Goal: Task Accomplishment & Management: Use online tool/utility

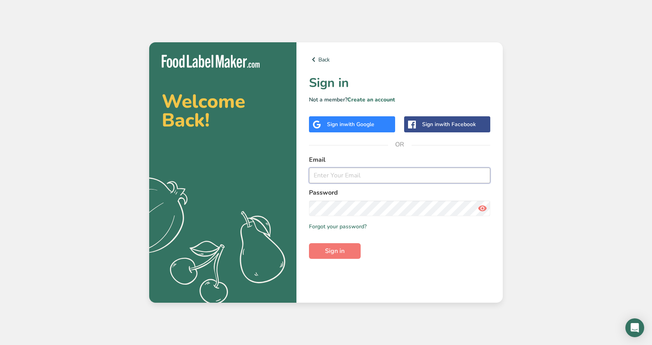
click at [343, 175] on input "email" at bounding box center [399, 176] width 181 height 16
click at [0, 345] on com-1password-button at bounding box center [0, 345] width 0 height 0
type input "rosa@barnaclefoods.com"
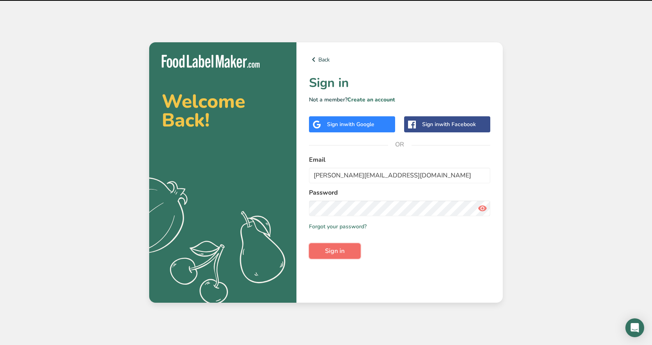
click at [340, 252] on span "Sign in" at bounding box center [335, 250] width 20 height 9
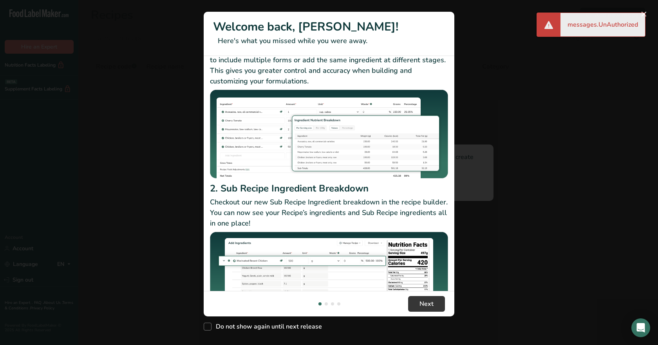
scroll to position [68, 0]
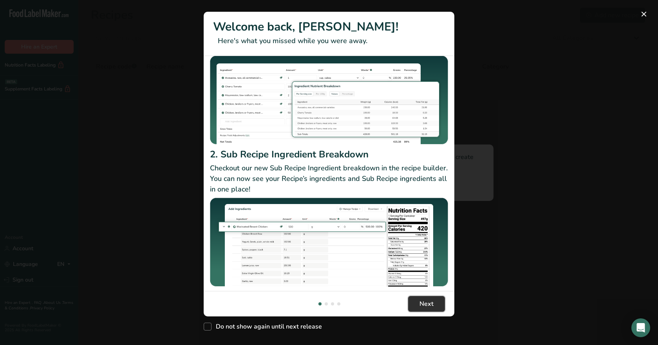
click at [414, 299] on button "Next" at bounding box center [426, 304] width 37 height 16
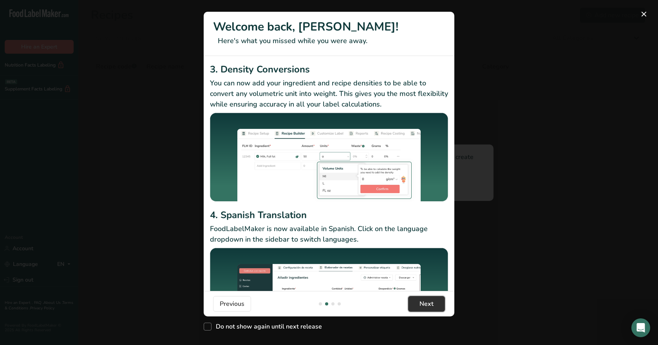
click at [418, 306] on button "Next" at bounding box center [426, 304] width 37 height 16
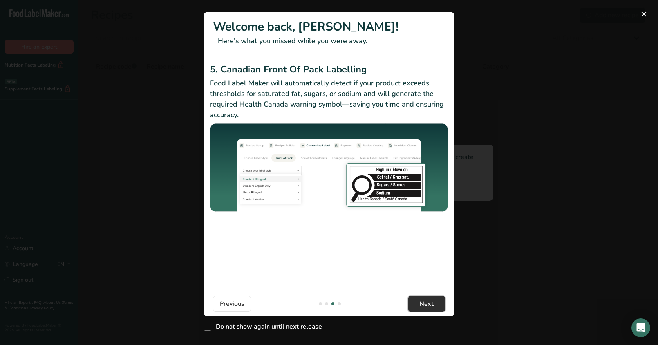
click at [422, 304] on span "Next" at bounding box center [426, 303] width 14 height 9
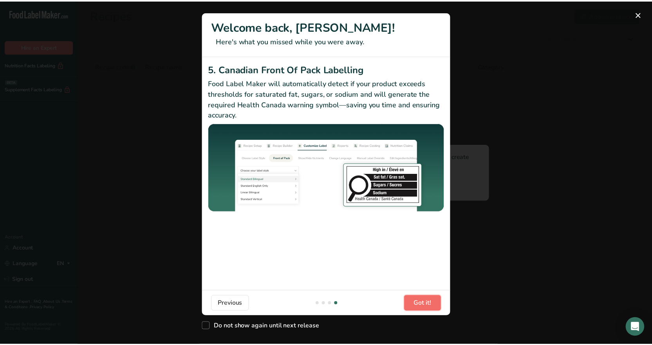
scroll to position [0, 752]
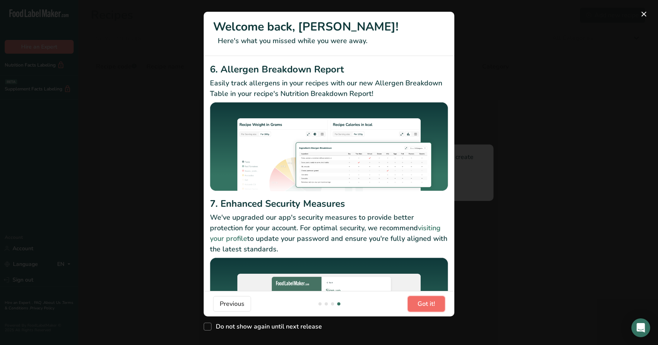
click at [422, 304] on span "Got it!" at bounding box center [426, 303] width 18 height 9
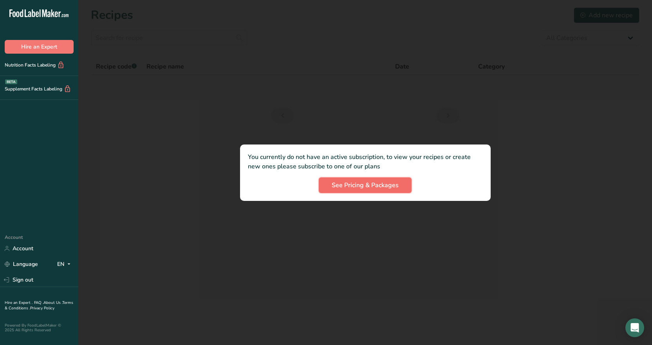
click at [351, 185] on span "See Pricing & Packages" at bounding box center [365, 185] width 67 height 9
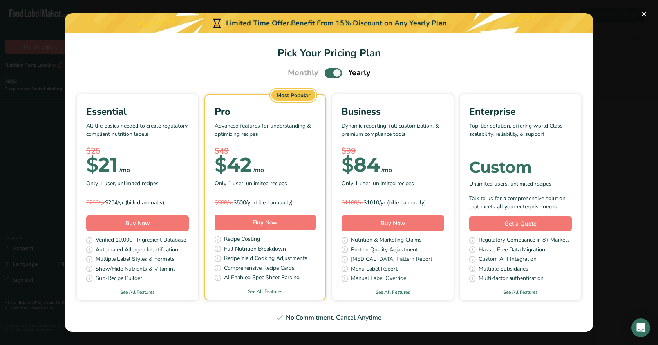
click at [146, 118] on div "Essential" at bounding box center [137, 112] width 103 height 14
click at [144, 123] on p "All the basics needed to create regulatory compliant nutrition labels" at bounding box center [137, 133] width 103 height 23
click at [331, 72] on span "Pick Your Pricing Plan Modal" at bounding box center [333, 73] width 17 height 10
click at [330, 72] on input "Pick Your Pricing Plan Modal" at bounding box center [327, 72] width 5 height 5
checkbox input "false"
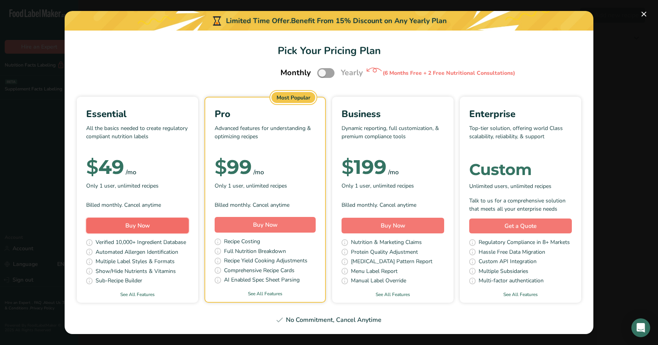
click at [154, 226] on button "Buy Now" at bounding box center [137, 226] width 103 height 16
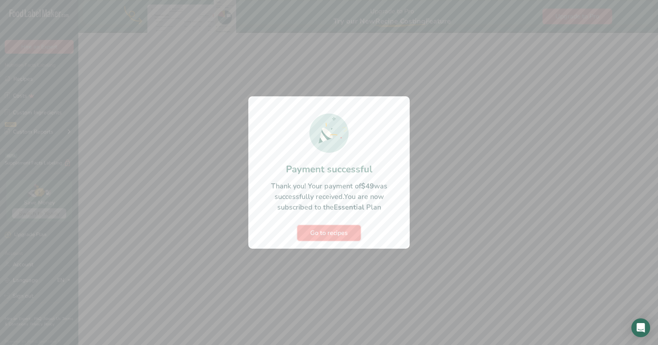
click at [317, 233] on span "Go to recipes" at bounding box center [329, 232] width 38 height 9
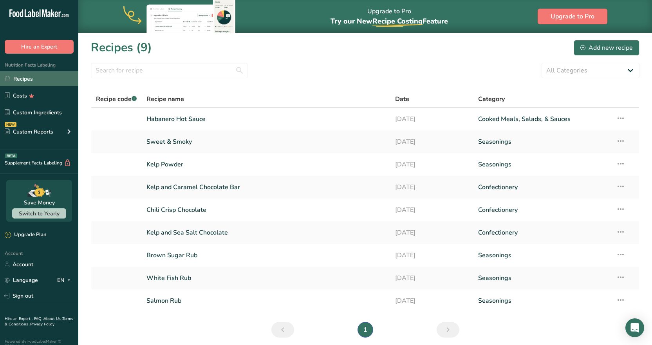
click at [45, 81] on link "Recipes" at bounding box center [39, 78] width 78 height 15
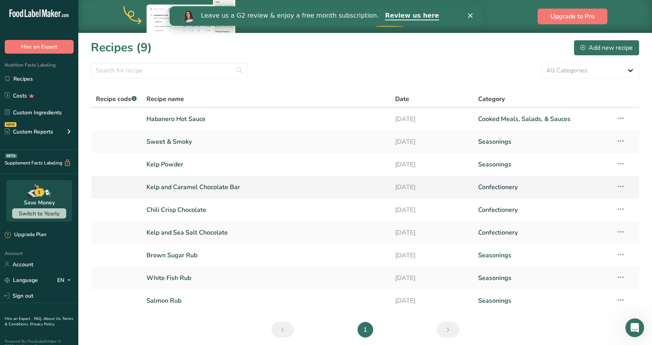
click at [194, 185] on link "Kelp and Caramel Chocolate Bar" at bounding box center [265, 187] width 239 height 16
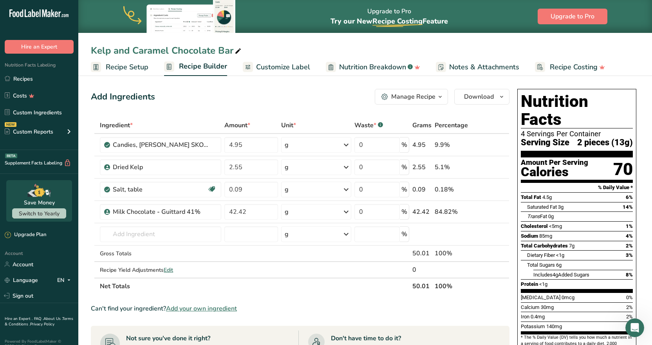
click at [136, 63] on span "Recipe Setup" at bounding box center [127, 67] width 43 height 11
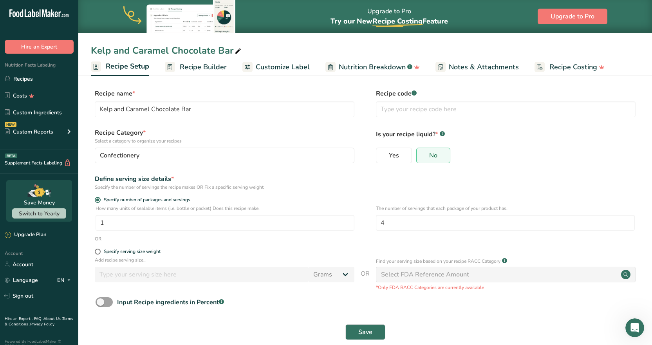
click at [181, 62] on span "Recipe Builder" at bounding box center [203, 67] width 47 height 11
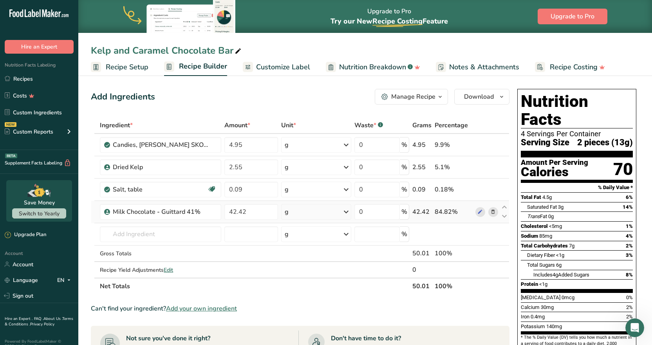
click at [423, 212] on div "42.42" at bounding box center [421, 211] width 19 height 9
click at [477, 212] on span at bounding box center [479, 211] width 9 height 9
click at [239, 210] on input "42.42" at bounding box center [251, 212] width 54 height 16
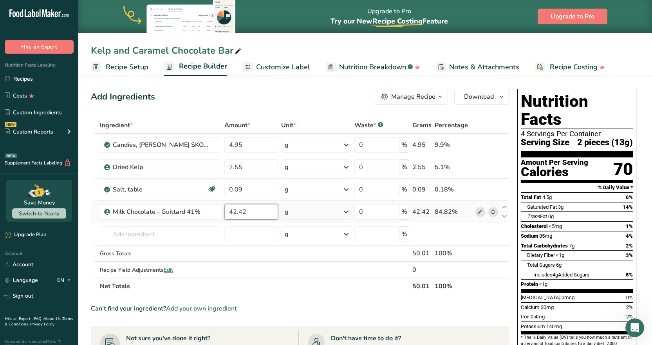
click at [241, 213] on input "42.42" at bounding box center [251, 212] width 54 height 16
type input "50.89"
click at [258, 187] on div "Ingredient * Amount * Unit * Waste * .a-a{fill:#347362;}.b-a{fill:#fff;} Grams …" at bounding box center [300, 205] width 419 height 177
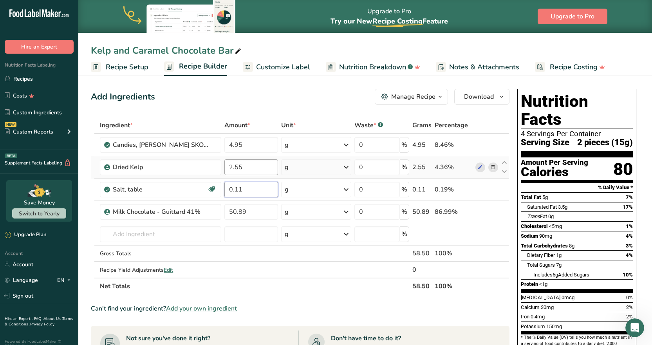
type input "0.11"
click at [246, 167] on div "Ingredient * Amount * Unit * Waste * .a-a{fill:#347362;}.b-a{fill:#fff;} Grams …" at bounding box center [300, 205] width 419 height 177
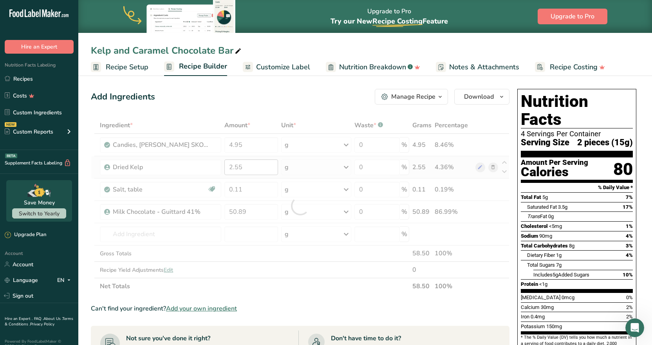
click at [246, 167] on div at bounding box center [300, 205] width 419 height 177
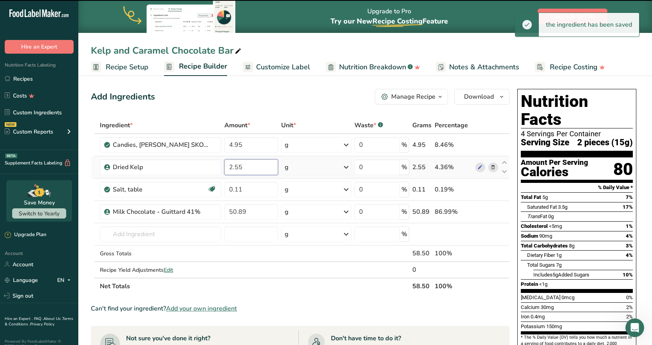
click at [235, 166] on input "2.55" at bounding box center [251, 167] width 54 height 16
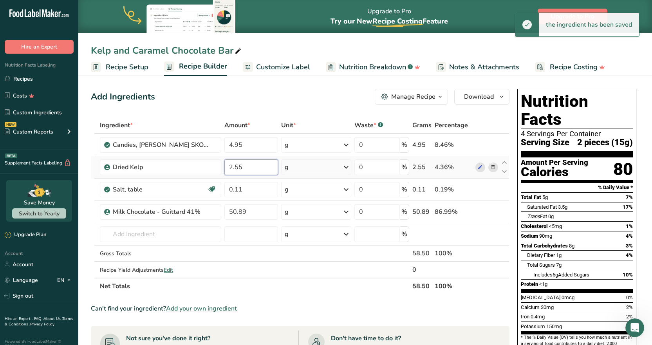
click at [235, 166] on input "2.55" at bounding box center [251, 167] width 54 height 16
type input "3.0"
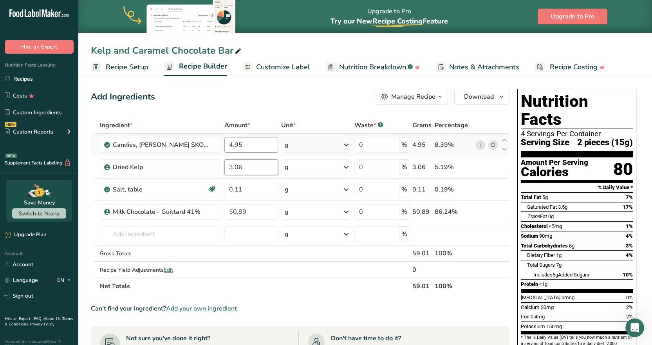
type input "3.06"
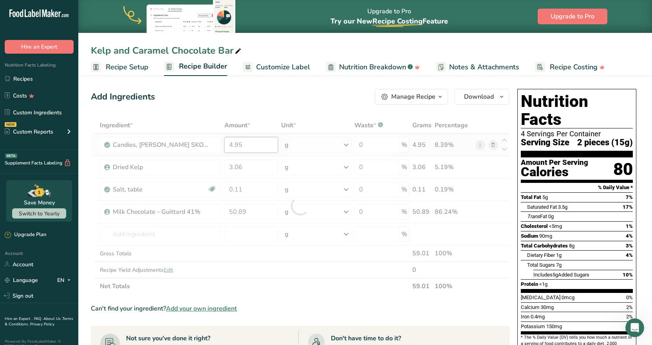
click at [240, 142] on div "Ingredient * Amount * Unit * Waste * .a-a{fill:#347362;}.b-a{fill:#fff;} Grams …" at bounding box center [300, 205] width 419 height 177
click at [240, 142] on div at bounding box center [300, 205] width 419 height 177
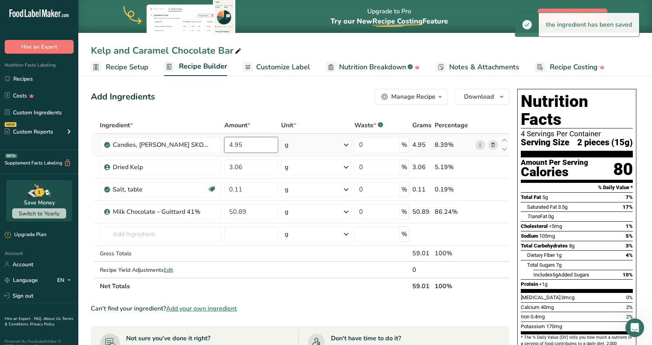
click at [239, 146] on input "4.95" at bounding box center [251, 145] width 54 height 16
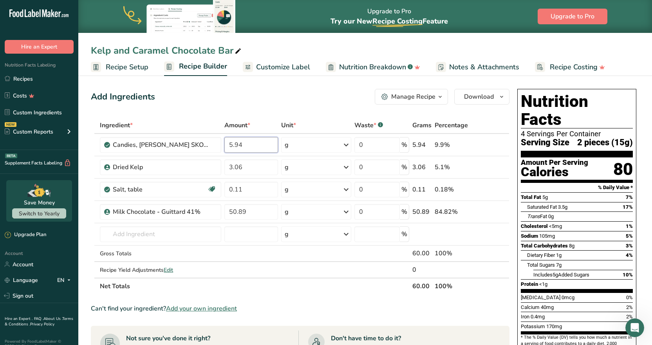
type input "5.94"
click at [264, 100] on div "Add Ingredients Manage Recipe Delete Recipe Duplicate Recipe Scale Recipe Save …" at bounding box center [300, 97] width 419 height 16
click at [493, 95] on span "Download" at bounding box center [479, 96] width 30 height 9
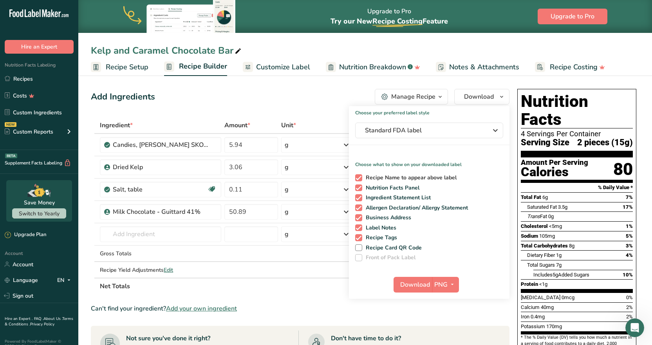
click at [406, 181] on span "Recipe Name to appear above label" at bounding box center [409, 177] width 95 height 7
click at [360, 180] on input "Recipe Name to appear above label" at bounding box center [357, 177] width 5 height 5
checkbox input "false"
click at [398, 199] on span "Ingredient Statement List" at bounding box center [396, 197] width 69 height 7
click at [360, 199] on input "Ingredient Statement List" at bounding box center [357, 197] width 5 height 5
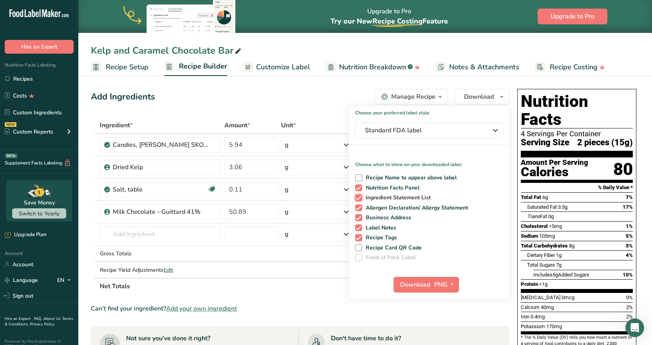
checkbox input "false"
click at [398, 207] on span "Allergen Declaration/ Allergy Statement" at bounding box center [415, 207] width 106 height 7
click at [360, 207] on input "Allergen Declaration/ Allergy Statement" at bounding box center [357, 207] width 5 height 5
checkbox input "false"
click at [386, 216] on span "Business Address" at bounding box center [386, 217] width 49 height 7
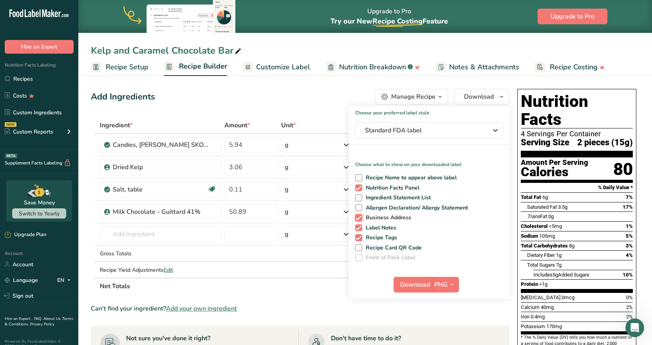
click at [360, 216] on input "Business Address" at bounding box center [357, 217] width 5 height 5
checkbox input "false"
click at [382, 225] on span "Label Notes" at bounding box center [379, 227] width 34 height 7
click at [360, 225] on input "Label Notes" at bounding box center [357, 227] width 5 height 5
checkbox input "false"
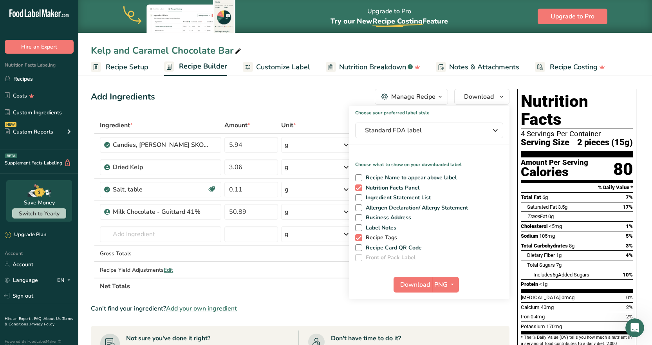
click at [382, 237] on span "Recipe Tags" at bounding box center [379, 237] width 35 height 7
click at [360, 237] on input "Recipe Tags" at bounding box center [357, 237] width 5 height 5
checkbox input "false"
click at [419, 280] on span "Download" at bounding box center [415, 284] width 30 height 9
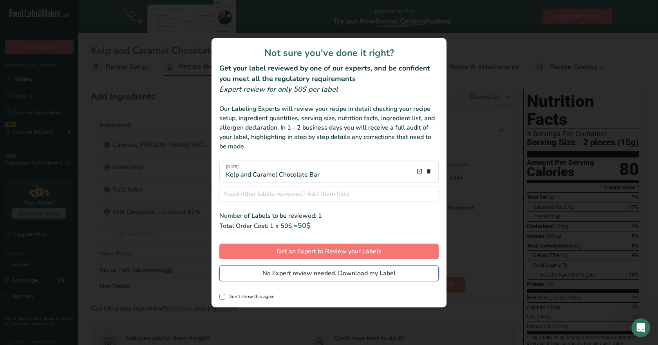
click at [280, 273] on span "No Expert review needed. Download my Label" at bounding box center [328, 273] width 133 height 9
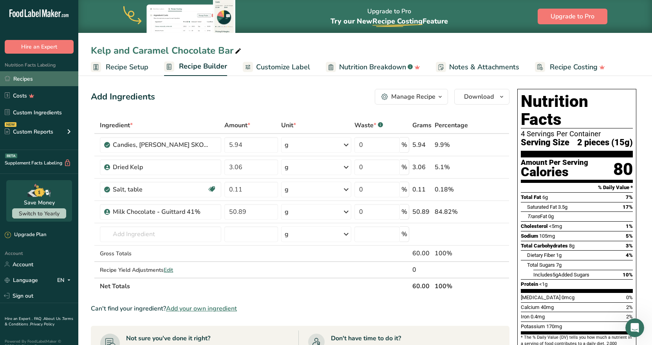
click at [33, 74] on link "Recipes" at bounding box center [39, 78] width 78 height 15
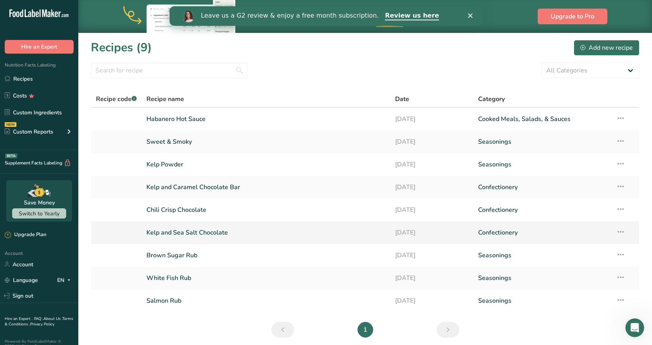
click at [187, 233] on link "Kelp and Sea Salt Chocolate" at bounding box center [265, 232] width 239 height 16
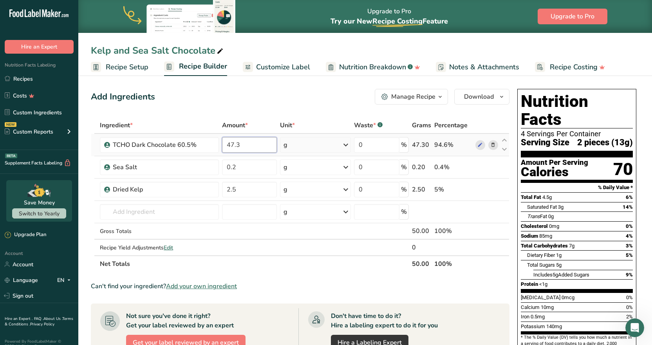
click at [235, 149] on input "47.3" at bounding box center [249, 145] width 54 height 16
type input "56.76"
click at [230, 165] on div "Ingredient * Amount * Unit * Waste * .a-a{fill:#347362;}.b-a{fill:#fff;} Grams …" at bounding box center [300, 194] width 419 height 155
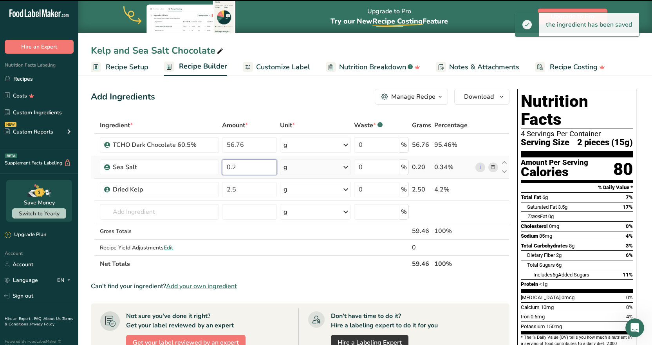
click at [235, 170] on input "0.2" at bounding box center [249, 167] width 54 height 16
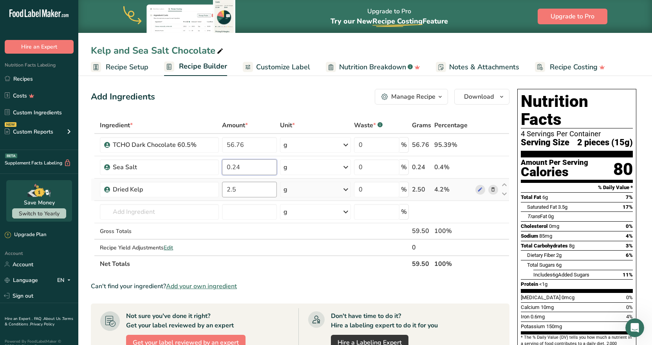
type input "0.24"
click at [231, 195] on div "Ingredient * Amount * Unit * Waste * .a-a{fill:#347362;}.b-a{fill:#fff;} Grams …" at bounding box center [300, 194] width 419 height 155
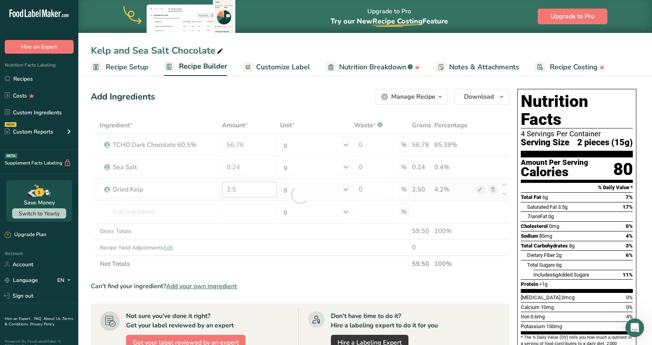
click at [231, 195] on div at bounding box center [300, 194] width 419 height 155
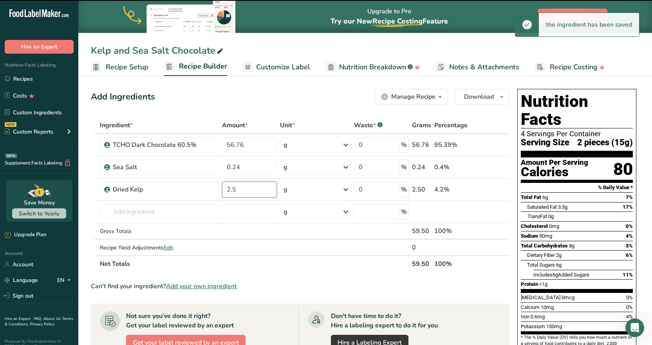
click at [234, 191] on input "2.5" at bounding box center [249, 190] width 54 height 16
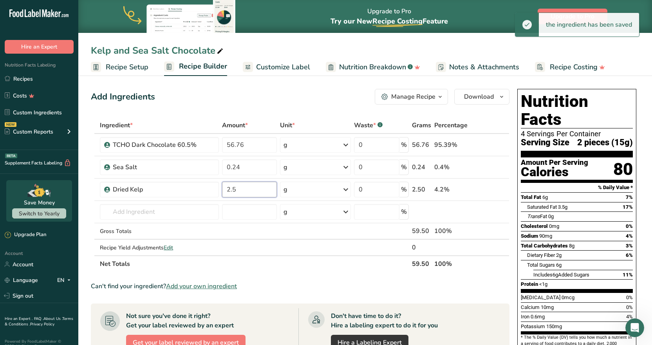
click at [234, 191] on input "2.5" at bounding box center [249, 190] width 54 height 16
type input "3"
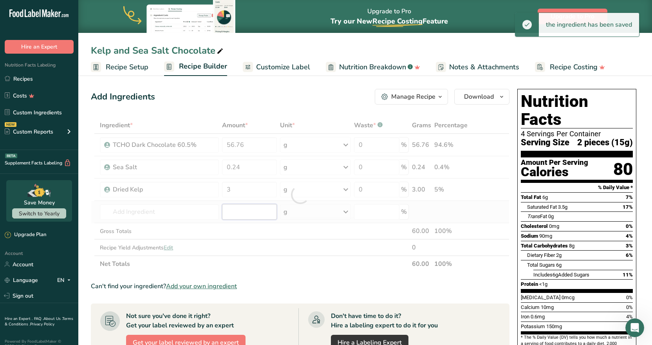
click at [239, 217] on div "Ingredient * Amount * Unit * Waste * .a-a{fill:#347362;}.b-a{fill:#fff;} Grams …" at bounding box center [300, 194] width 419 height 155
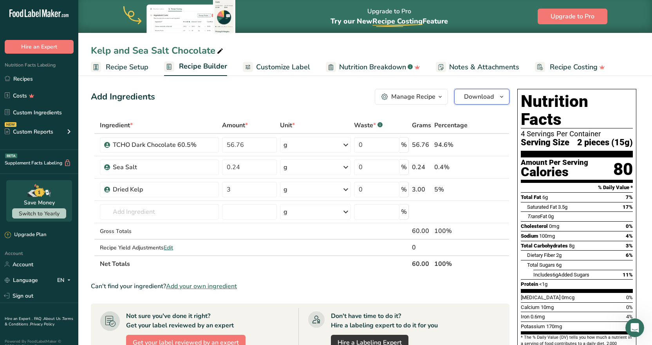
click at [464, 95] on span "Download" at bounding box center [479, 96] width 30 height 9
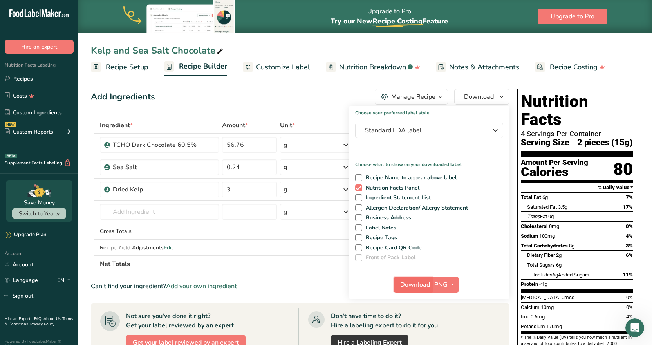
click at [411, 288] on span "Download" at bounding box center [415, 284] width 30 height 9
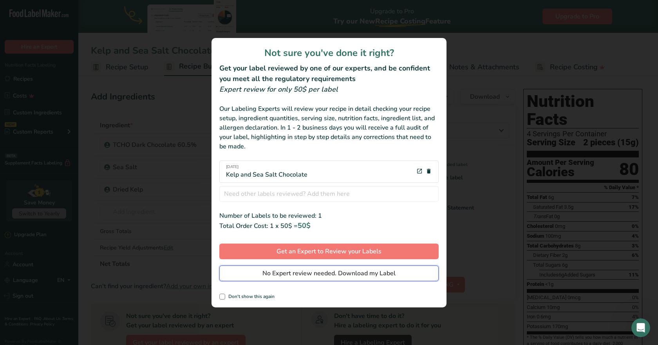
click at [294, 276] on span "No Expert review needed. Download my Label" at bounding box center [328, 273] width 133 height 9
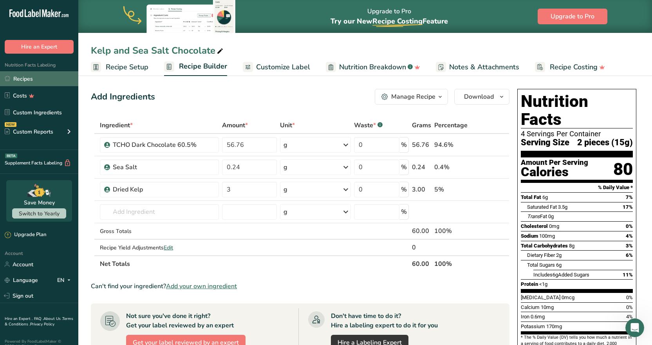
click at [23, 78] on link "Recipes" at bounding box center [39, 78] width 78 height 15
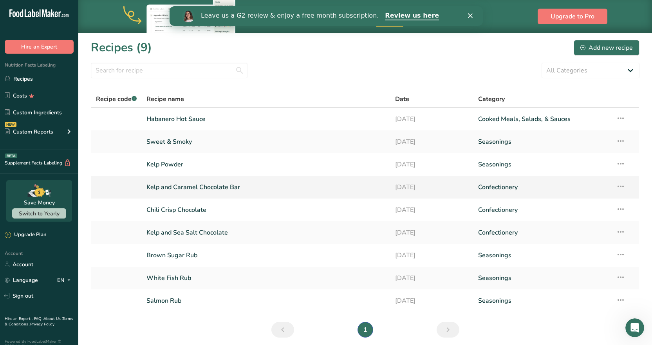
click at [205, 186] on link "Kelp and Caramel Chocolate Bar" at bounding box center [265, 187] width 239 height 16
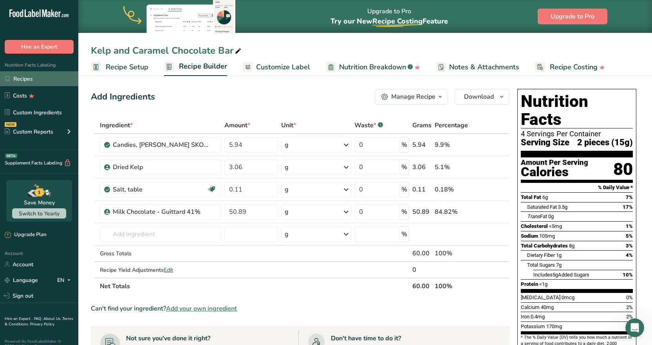
click at [32, 80] on link "Recipes" at bounding box center [39, 78] width 78 height 15
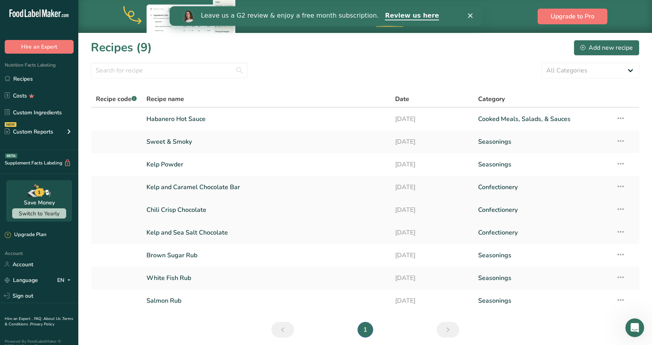
click at [184, 211] on link "Chili Crisp Chocolate" at bounding box center [265, 210] width 239 height 16
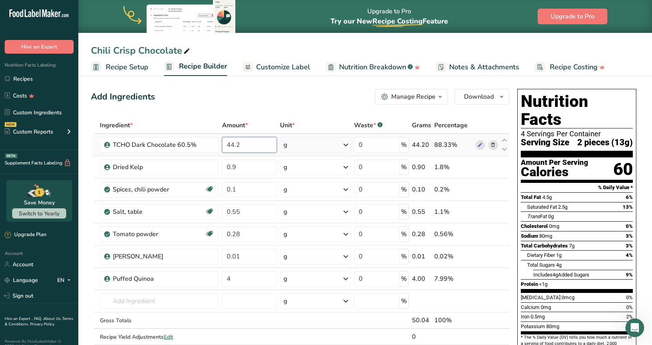
click at [240, 143] on input "44.2" at bounding box center [249, 145] width 54 height 16
click at [244, 146] on input "44.2" at bounding box center [249, 145] width 54 height 16
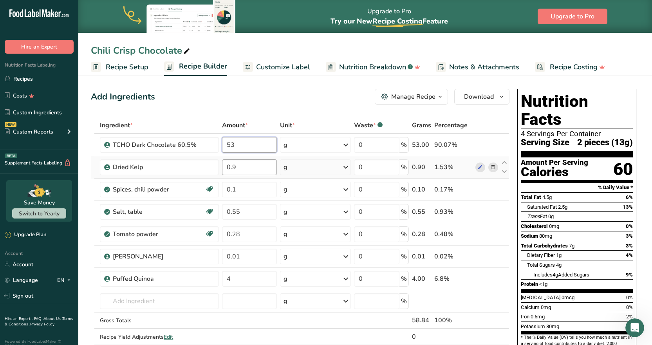
type input "53"
click at [234, 164] on div "Ingredient * Amount * Unit * Waste * .a-a{fill:#347362;}.b-a{fill:#fff;} Grams …" at bounding box center [300, 239] width 419 height 244
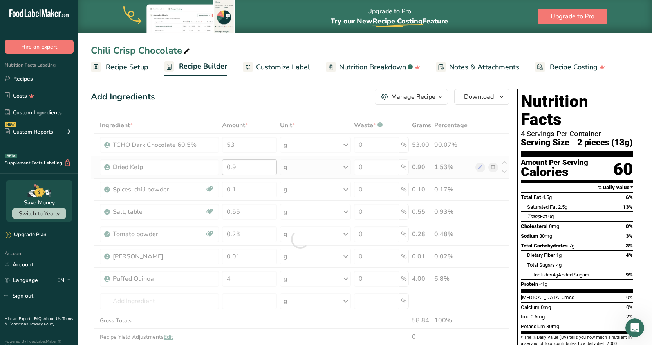
click at [234, 164] on div at bounding box center [300, 239] width 419 height 244
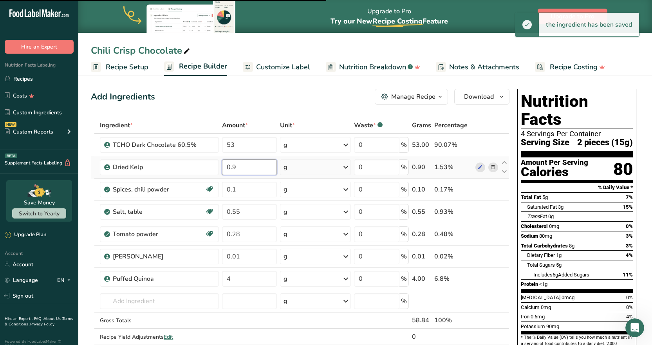
click at [238, 167] on input "0.9" at bounding box center [249, 167] width 54 height 16
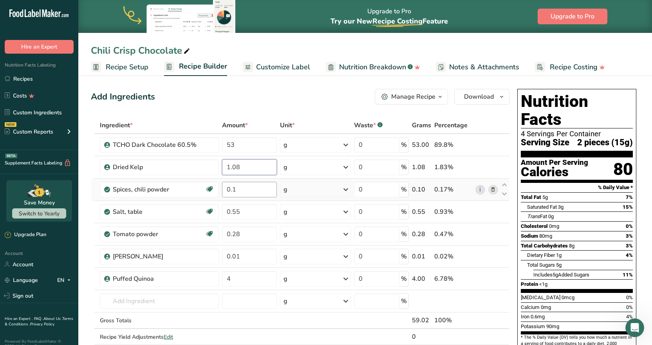
type input "1.08"
click at [235, 191] on div "Ingredient * Amount * Unit * Waste * .a-a{fill:#347362;}.b-a{fill:#fff;} Grams …" at bounding box center [300, 239] width 419 height 244
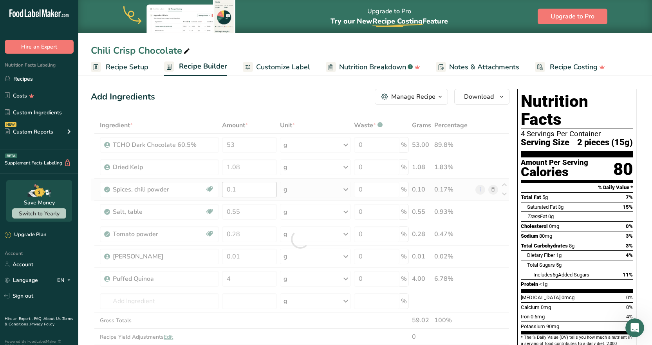
click at [235, 191] on div at bounding box center [300, 239] width 419 height 244
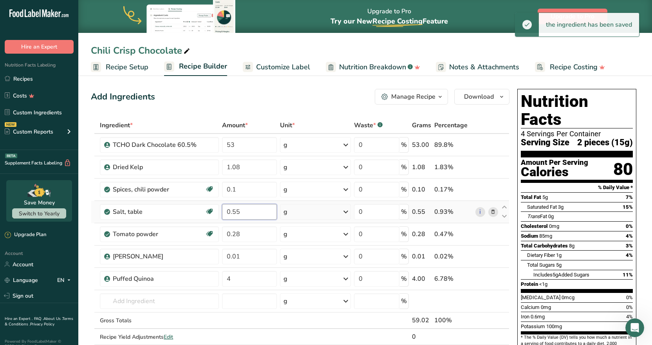
click at [230, 215] on input "0.55" at bounding box center [249, 212] width 54 height 16
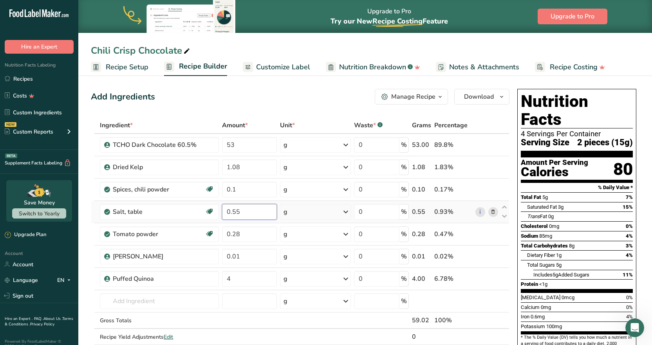
click at [230, 215] on input "0.55" at bounding box center [249, 212] width 54 height 16
type input "0.65"
click at [230, 239] on div "Ingredient * Amount * Unit * Waste * .a-a{fill:#347362;}.b-a{fill:#fff;} Grams …" at bounding box center [300, 239] width 419 height 244
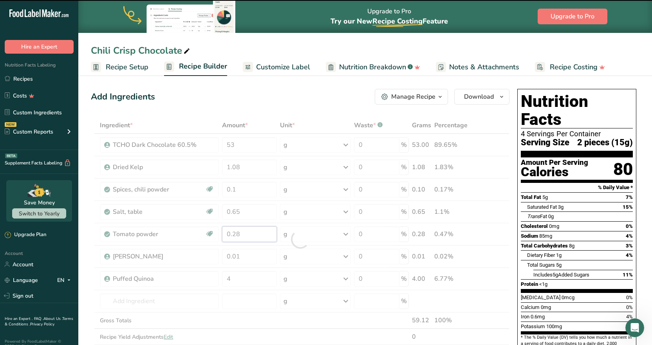
click at [233, 236] on input "0.28" at bounding box center [249, 234] width 54 height 16
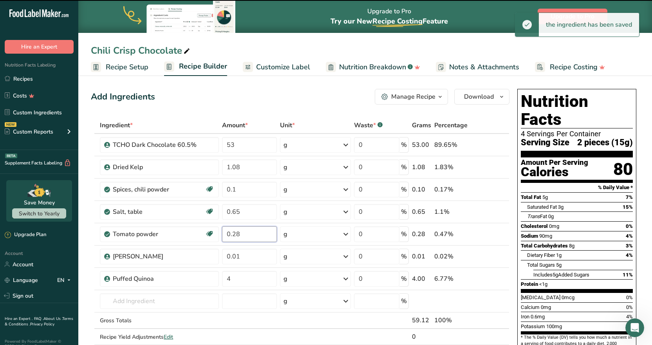
click at [233, 236] on input "0.28" at bounding box center [249, 234] width 54 height 16
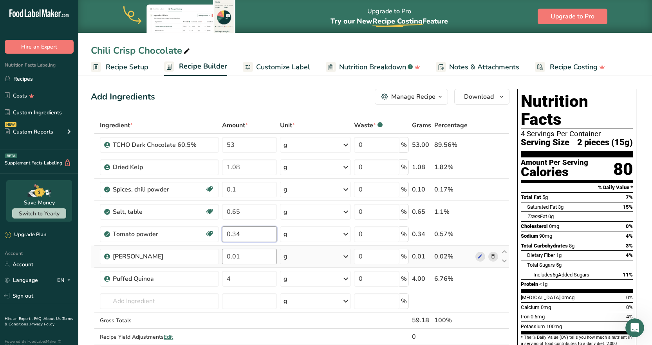
type input "0.34"
click at [233, 256] on div "Ingredient * Amount * Unit * Waste * .a-a{fill:#347362;}.b-a{fill:#fff;} Grams …" at bounding box center [300, 239] width 419 height 244
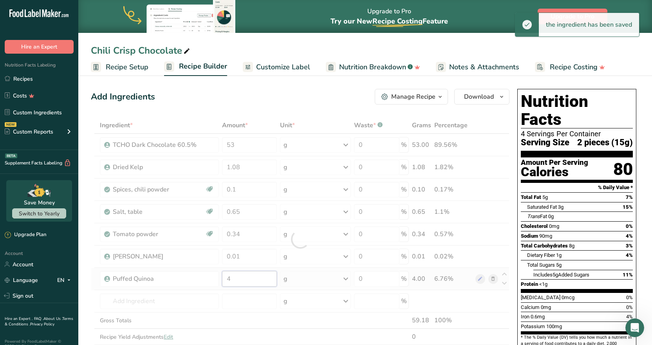
click at [234, 277] on div "Ingredient * Amount * Unit * Waste * .a-a{fill:#347362;}.b-a{fill:#fff;} Grams …" at bounding box center [300, 239] width 419 height 244
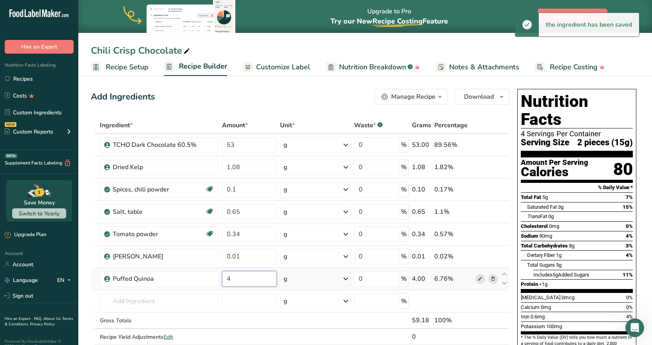
click at [230, 280] on input "4" at bounding box center [249, 279] width 54 height 16
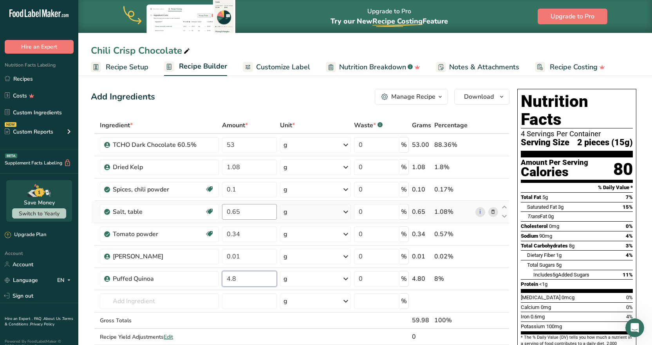
type input "4.8"
click at [240, 210] on div "Ingredient * Amount * Unit * Waste * .a-a{fill:#347362;}.b-a{fill:#fff;} Grams …" at bounding box center [300, 239] width 419 height 244
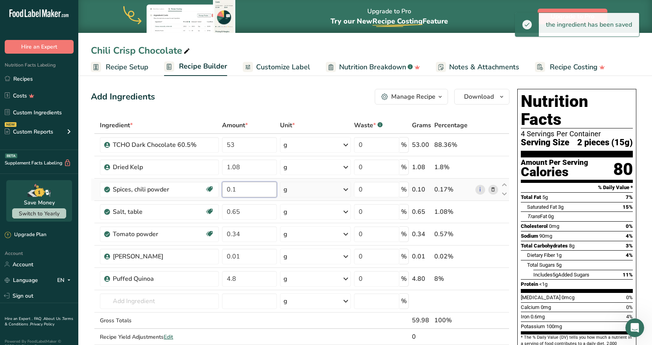
click at [237, 186] on div "Ingredient * Amount * Unit * Waste * .a-a{fill:#347362;}.b-a{fill:#fff;} Grams …" at bounding box center [300, 239] width 419 height 244
click at [234, 190] on input "0.1" at bounding box center [249, 190] width 54 height 16
type input "0.12"
click at [240, 316] on div "Ingredient * Amount * Unit * Waste * .a-a{fill:#347362;}.b-a{fill:#fff;} Grams …" at bounding box center [300, 239] width 419 height 244
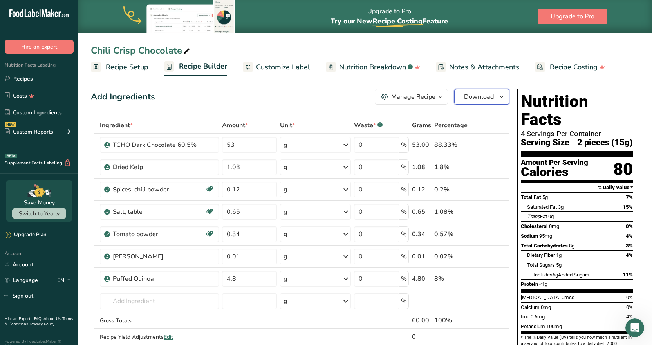
click at [483, 92] on span "Download" at bounding box center [479, 96] width 30 height 9
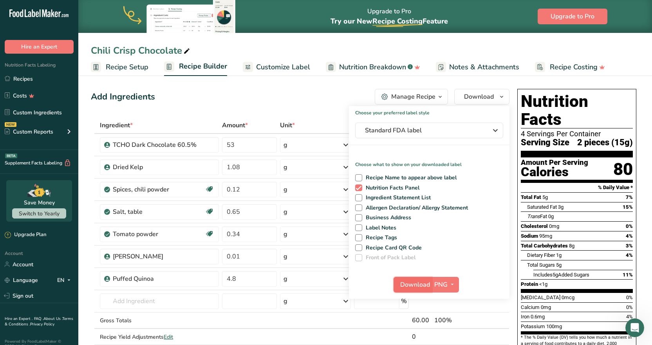
click at [410, 285] on span "Download" at bounding box center [415, 284] width 30 height 9
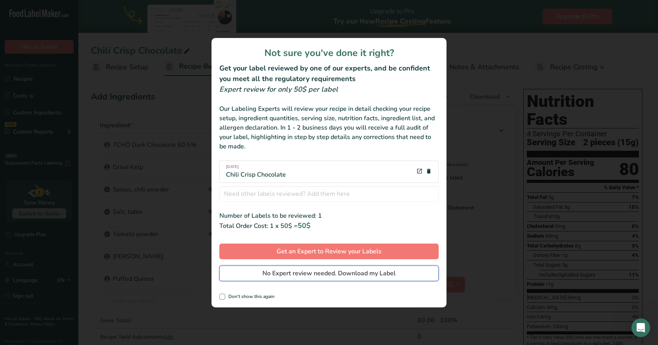
click at [283, 273] on span "No Expert review needed. Download my Label" at bounding box center [328, 273] width 133 height 9
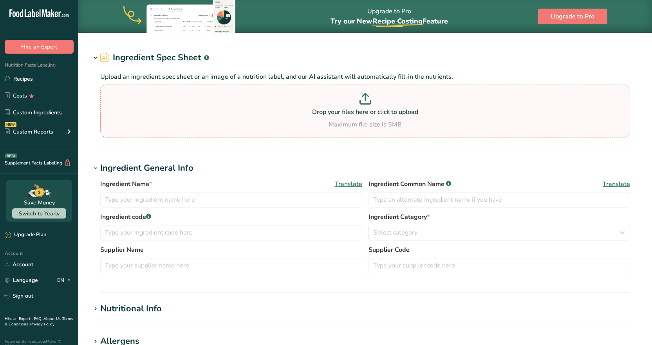
type input "Milk Chocolate - Guittard 41%"
type input "Milk Chocolate"
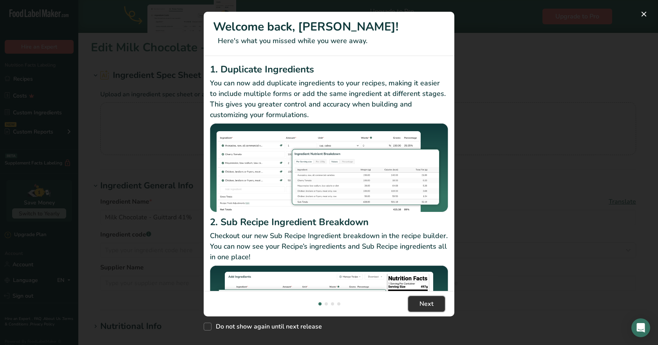
click at [423, 302] on span "Next" at bounding box center [426, 303] width 14 height 9
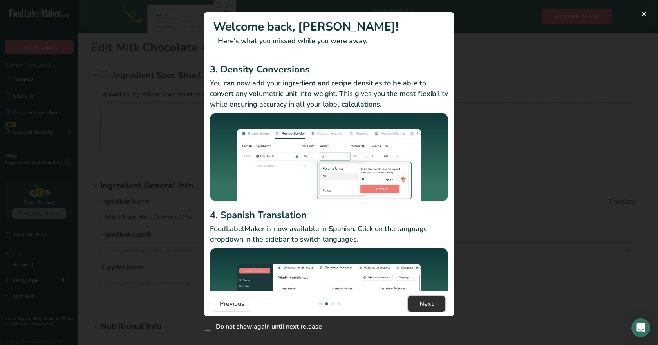
click at [424, 303] on span "Next" at bounding box center [426, 303] width 14 height 9
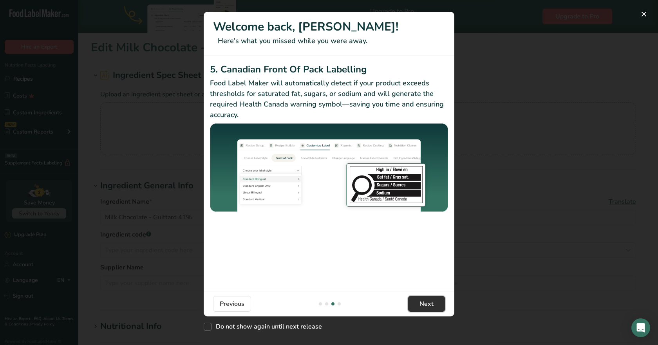
click at [424, 303] on span "Next" at bounding box center [426, 303] width 14 height 9
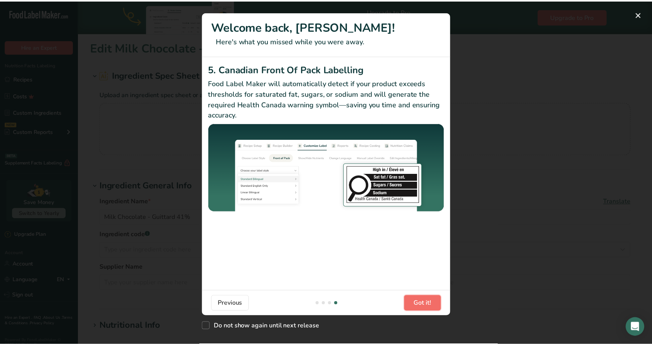
scroll to position [0, 752]
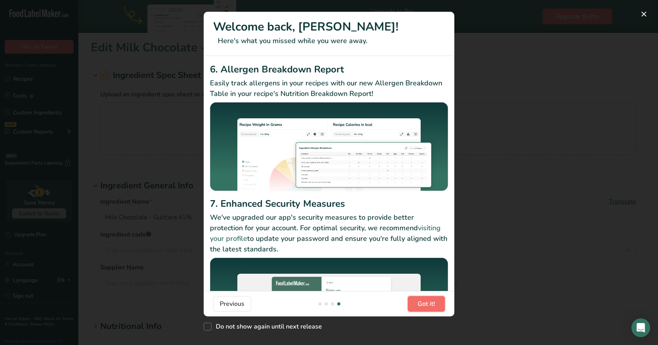
click at [424, 303] on span "Got it!" at bounding box center [426, 303] width 18 height 9
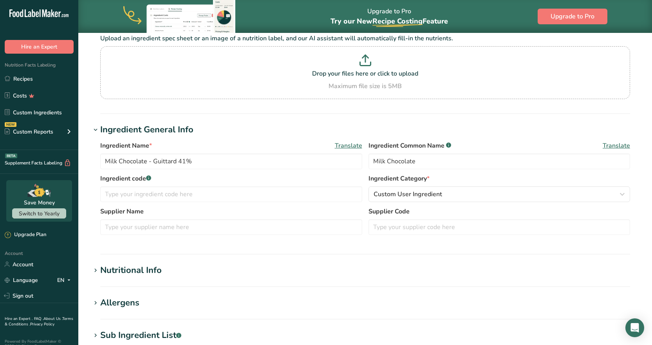
scroll to position [235, 0]
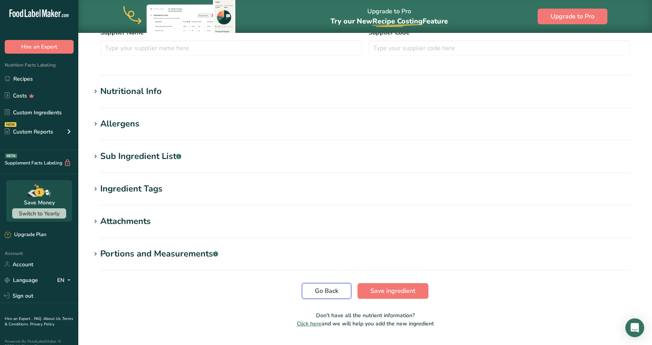
click at [326, 290] on span "Go Back" at bounding box center [326, 290] width 23 height 9
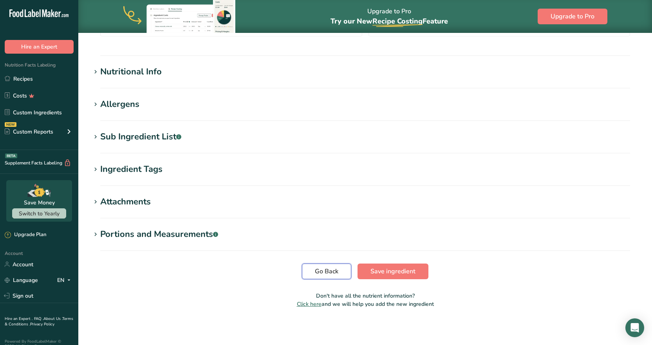
scroll to position [255, 0]
click at [315, 269] on span "Go Back" at bounding box center [326, 270] width 23 height 9
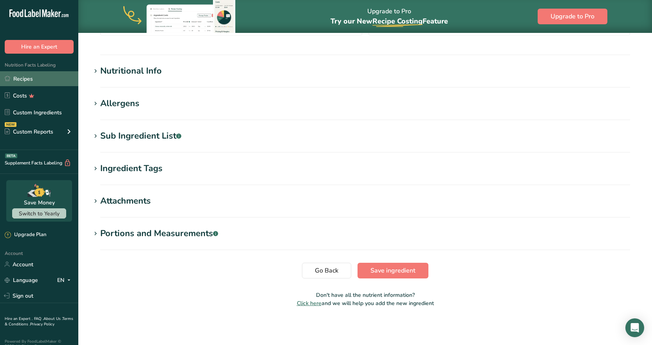
click at [28, 76] on link "Recipes" at bounding box center [39, 78] width 78 height 15
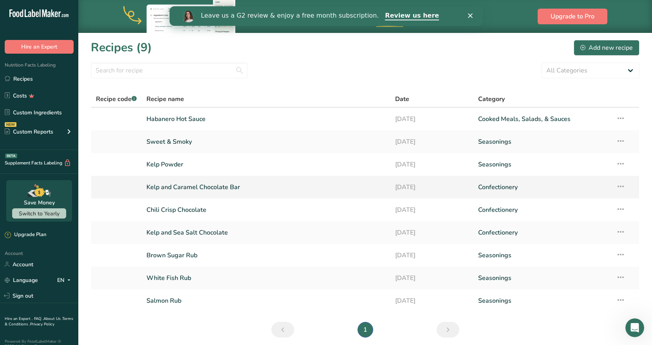
click at [192, 188] on link "Kelp and Caramel Chocolate Bar" at bounding box center [265, 187] width 239 height 16
